Goal: Find specific page/section: Find specific page/section

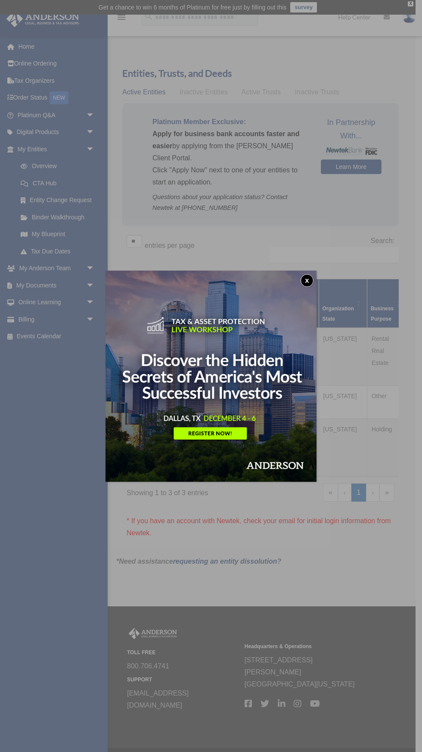
click at [307, 293] on img at bounding box center [211, 376] width 211 height 211
click at [305, 280] on button "x" at bounding box center [307, 280] width 13 height 13
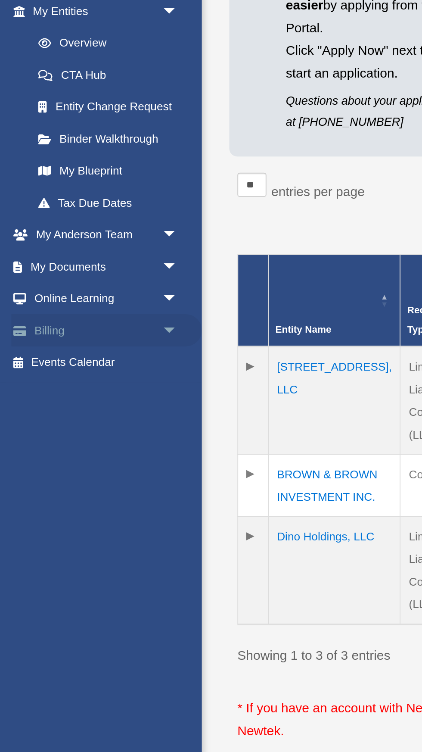
click at [86, 318] on span "arrow_drop_down" at bounding box center [94, 320] width 17 height 18
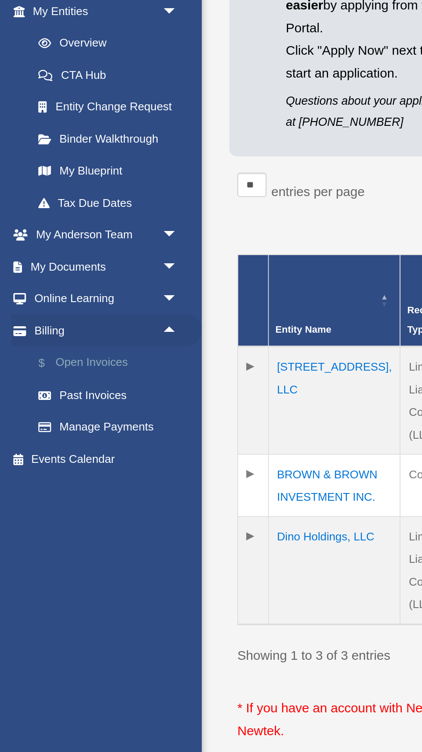
click at [62, 337] on link "$ Open Invoices" at bounding box center [60, 337] width 96 height 18
